Goal: Check status: Check status

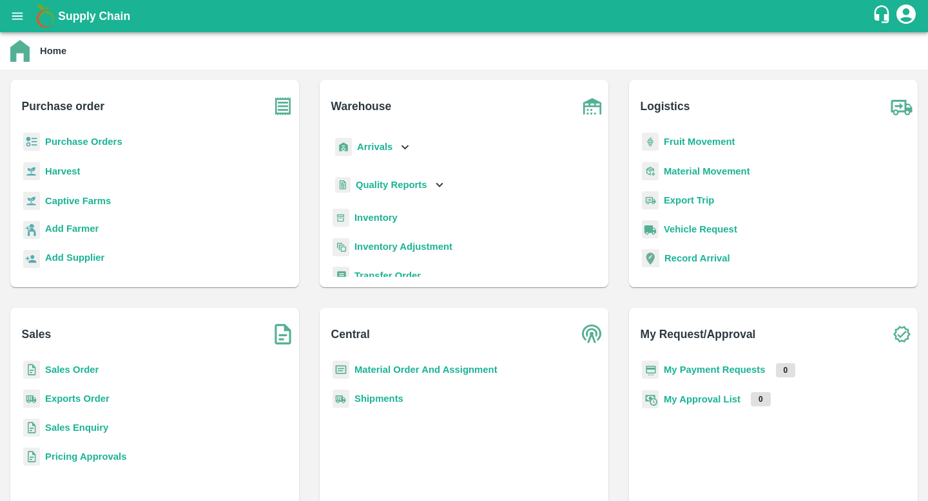
click at [92, 372] on b "Sales Order" at bounding box center [71, 370] width 53 height 10
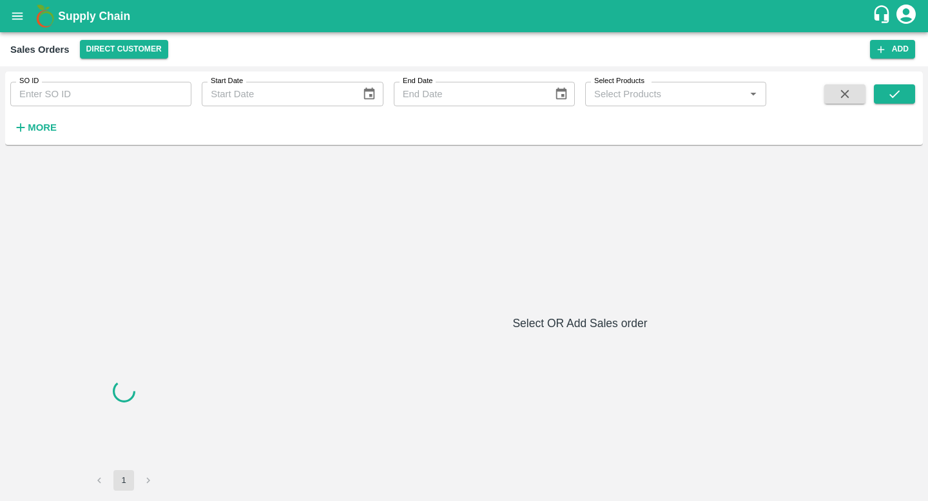
click at [139, 92] on input "SO ID" at bounding box center [100, 94] width 181 height 24
paste input "600795"
click at [896, 97] on icon "submit" at bounding box center [894, 94] width 14 height 14
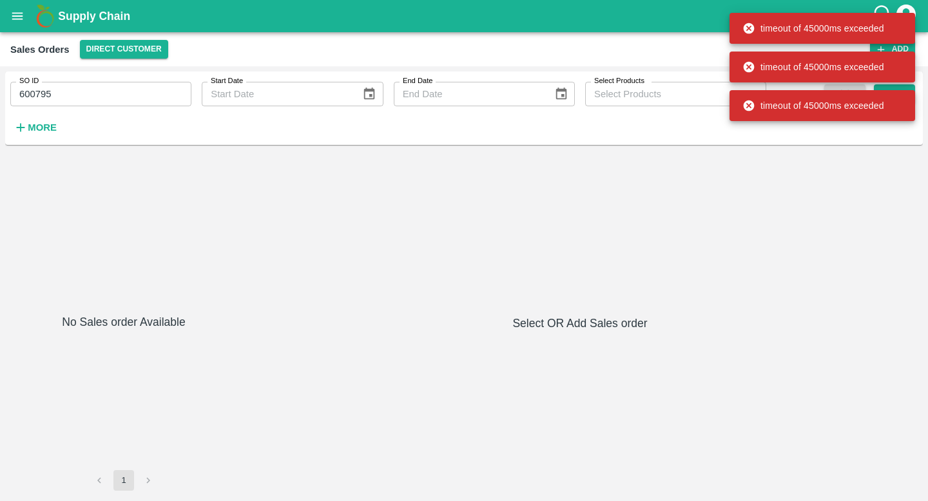
click at [894, 91] on div "timeout of 45000ms exceeded" at bounding box center [822, 105] width 186 height 31
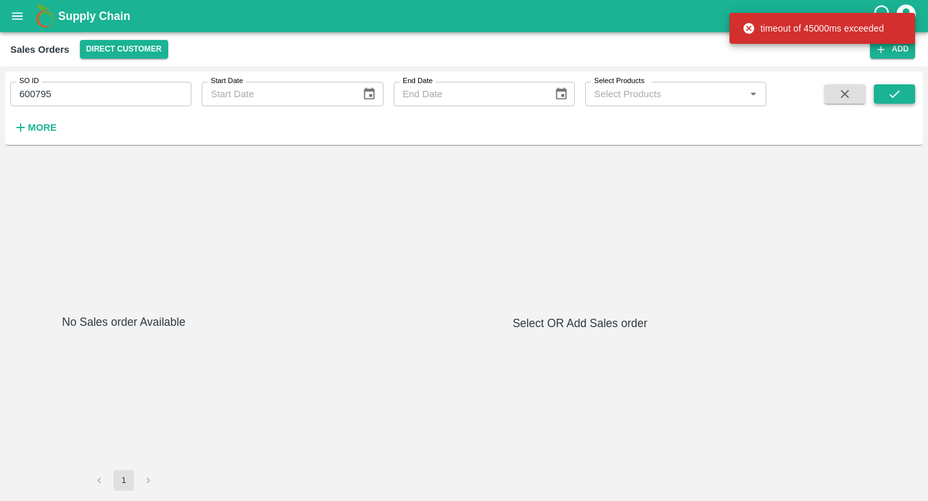
click at [903, 96] on button "submit" at bounding box center [894, 93] width 41 height 19
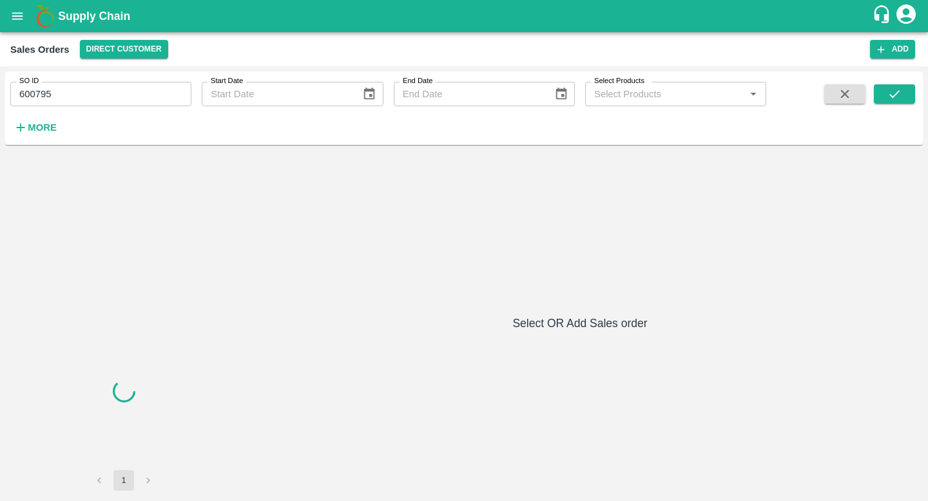
click at [80, 93] on input "600795" at bounding box center [100, 94] width 181 height 24
type input "600795"
click at [893, 96] on icon "submit" at bounding box center [894, 94] width 10 height 8
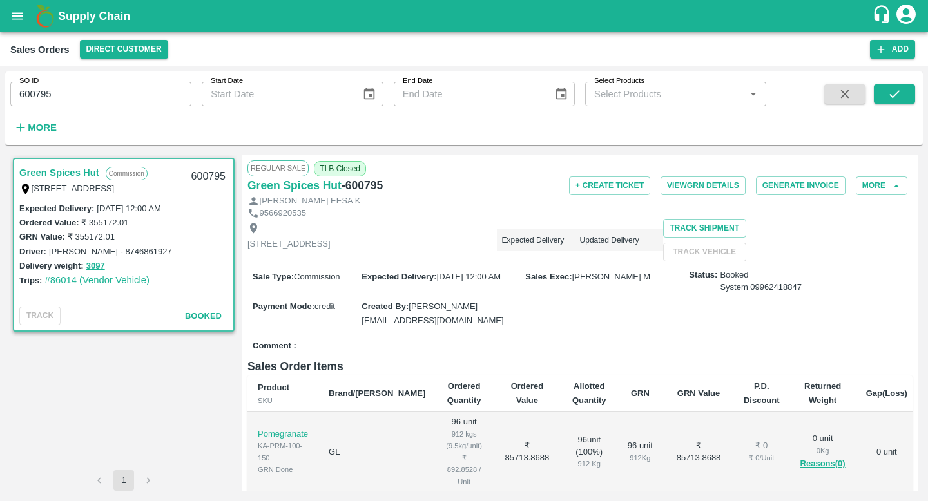
click at [77, 175] on link "Green Spices Hut" at bounding box center [59, 172] width 80 height 17
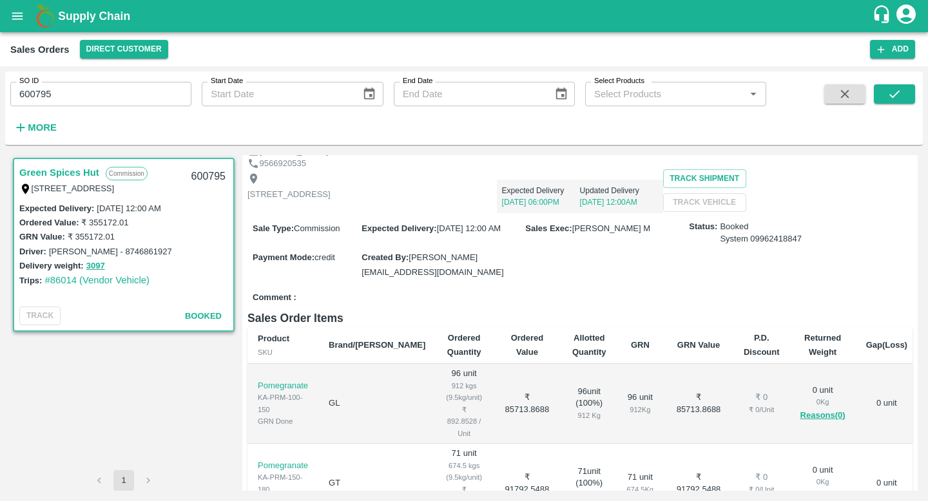
scroll to position [44, 0]
